Goal: Information Seeking & Learning: Find specific fact

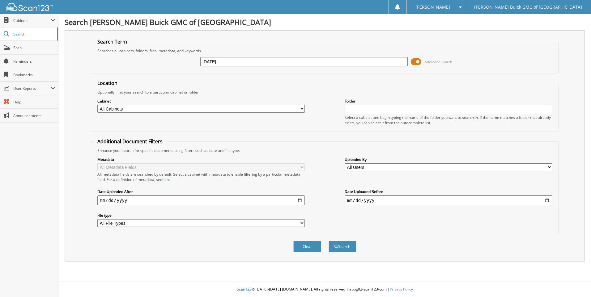
type input "[DATE]"
click at [328, 241] on button "Search" at bounding box center [342, 246] width 28 height 11
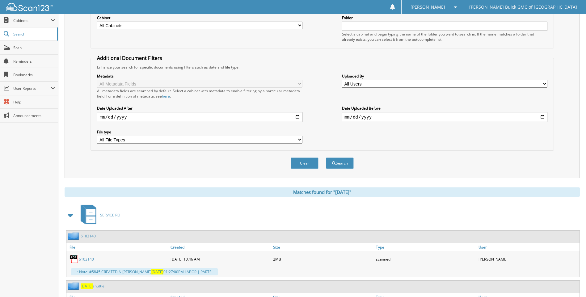
scroll to position [172, 0]
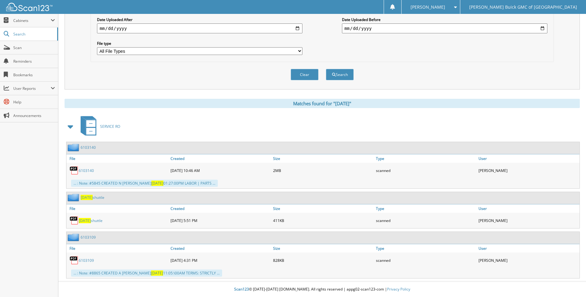
click at [83, 221] on span "[DATE]" at bounding box center [85, 220] width 12 height 5
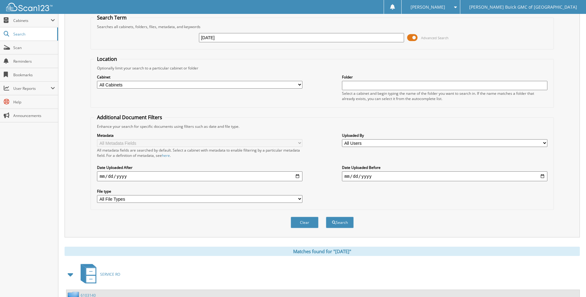
scroll to position [0, 0]
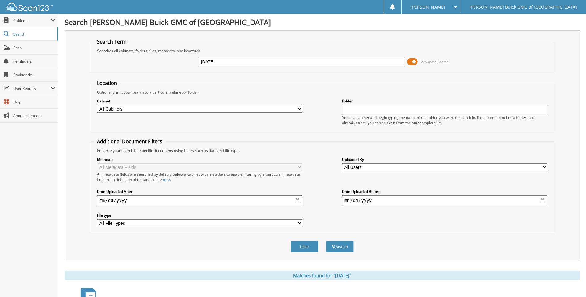
click at [244, 61] on input "[DATE]" at bounding box center [301, 61] width 205 height 9
type input "[DATE]"
click at [326, 241] on button "Search" at bounding box center [340, 246] width 28 height 11
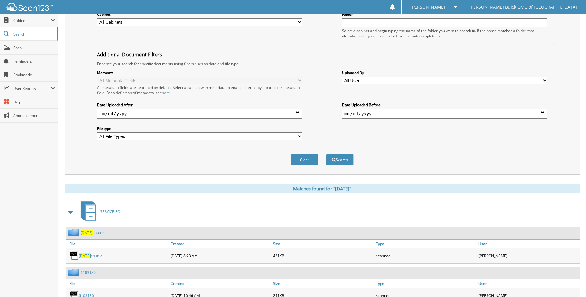
scroll to position [172, 0]
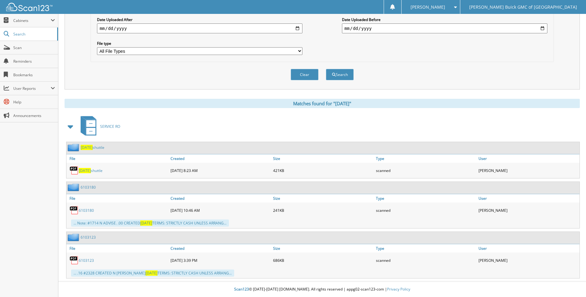
click at [87, 170] on span "[DATE]" at bounding box center [85, 170] width 12 height 5
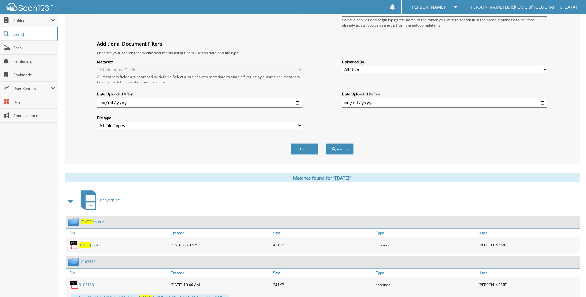
scroll to position [0, 0]
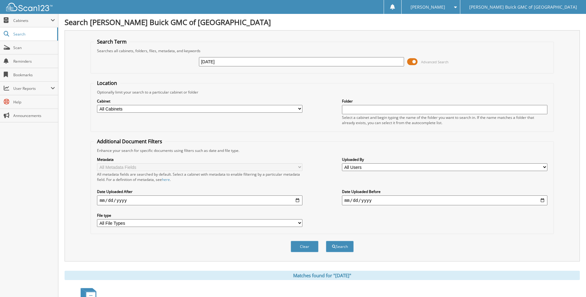
drag, startPoint x: 235, startPoint y: 61, endPoint x: 114, endPoint y: 64, distance: 120.5
click at [114, 64] on div "2025-09-17 Advanced Search" at bounding box center [322, 61] width 456 height 17
type input "6103080"
click at [326, 241] on button "Search" at bounding box center [340, 246] width 28 height 11
